Goal: Task Accomplishment & Management: Use online tool/utility

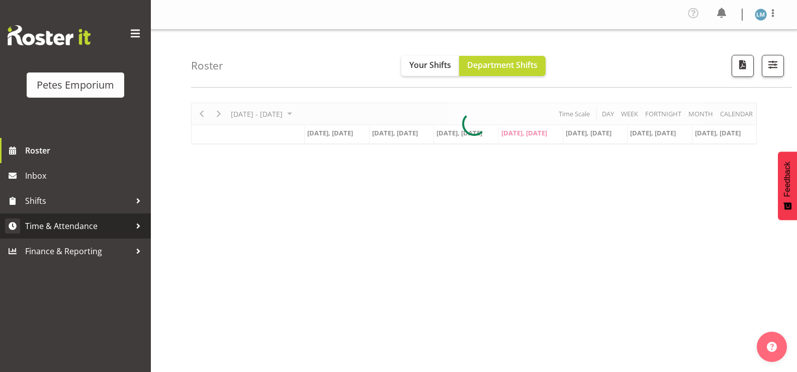
click at [108, 234] on link "Time & Attendance" at bounding box center [75, 225] width 151 height 25
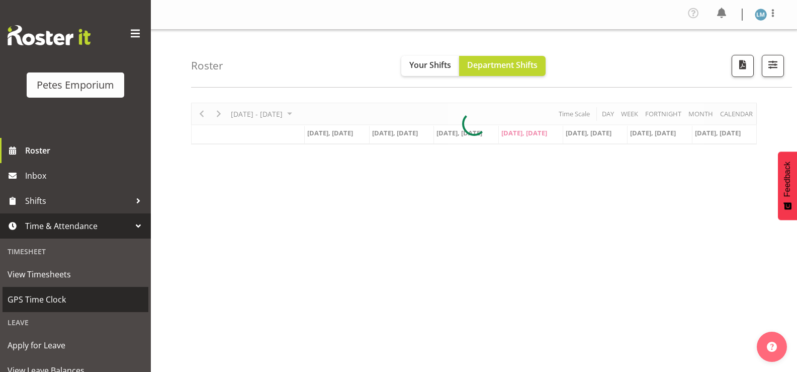
click at [79, 298] on span "GPS Time Clock" at bounding box center [76, 299] width 136 height 15
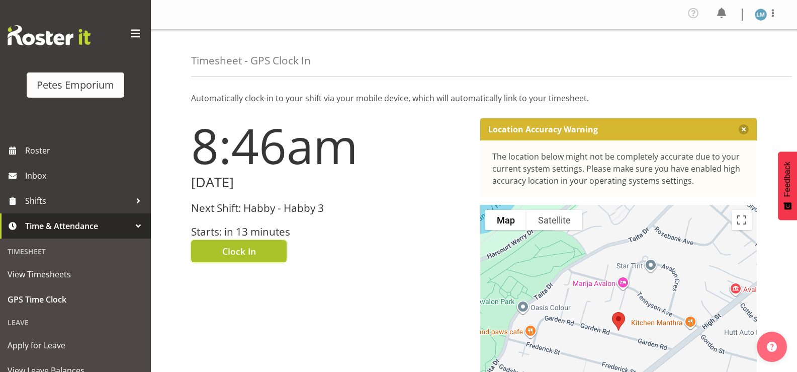
click at [275, 254] on button "Clock In" at bounding box center [239, 251] width 96 height 22
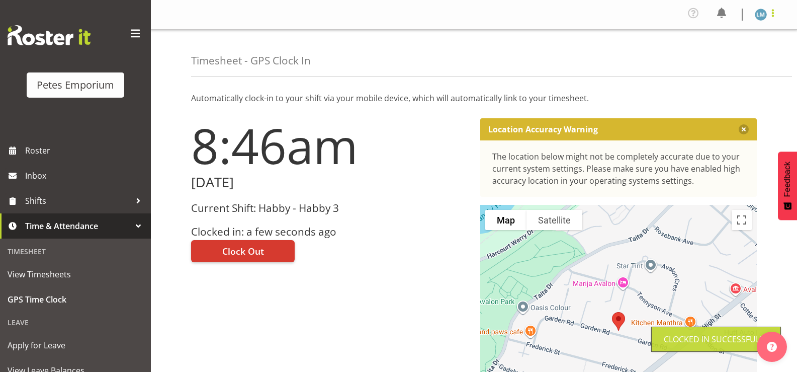
click at [769, 18] on span at bounding box center [773, 13] width 12 height 12
click at [748, 55] on link "Log Out" at bounding box center [730, 55] width 97 height 18
